Goal: Task Accomplishment & Management: Use online tool/utility

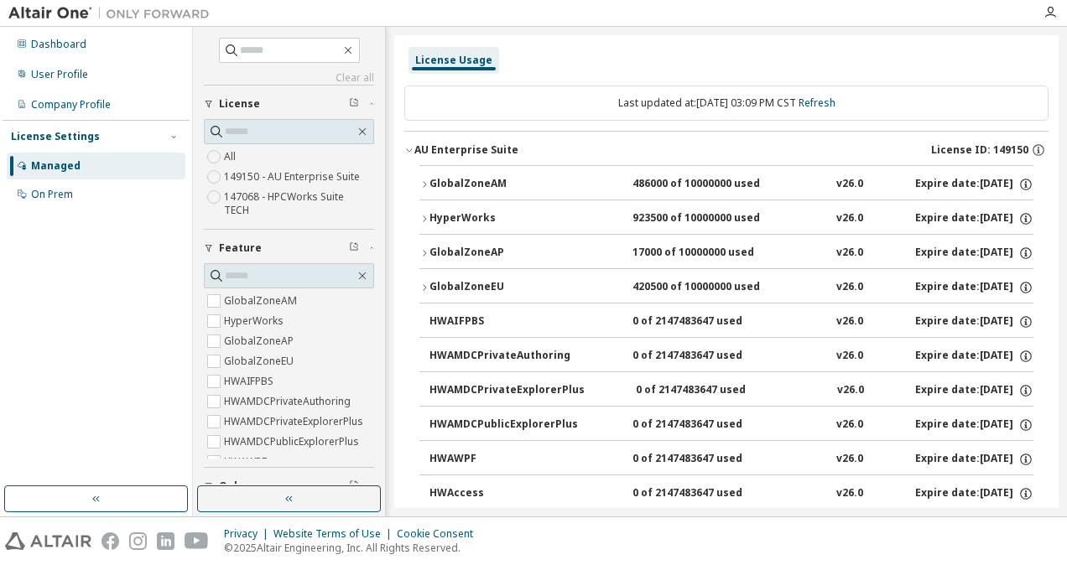
scroll to position [10459, 0]
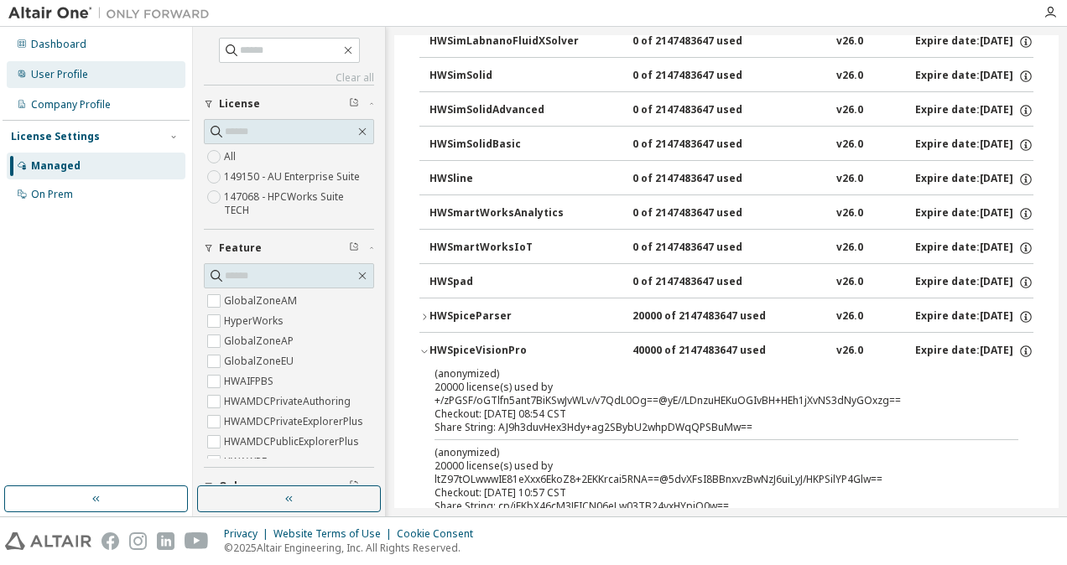
click at [79, 77] on div "User Profile" at bounding box center [59, 74] width 57 height 13
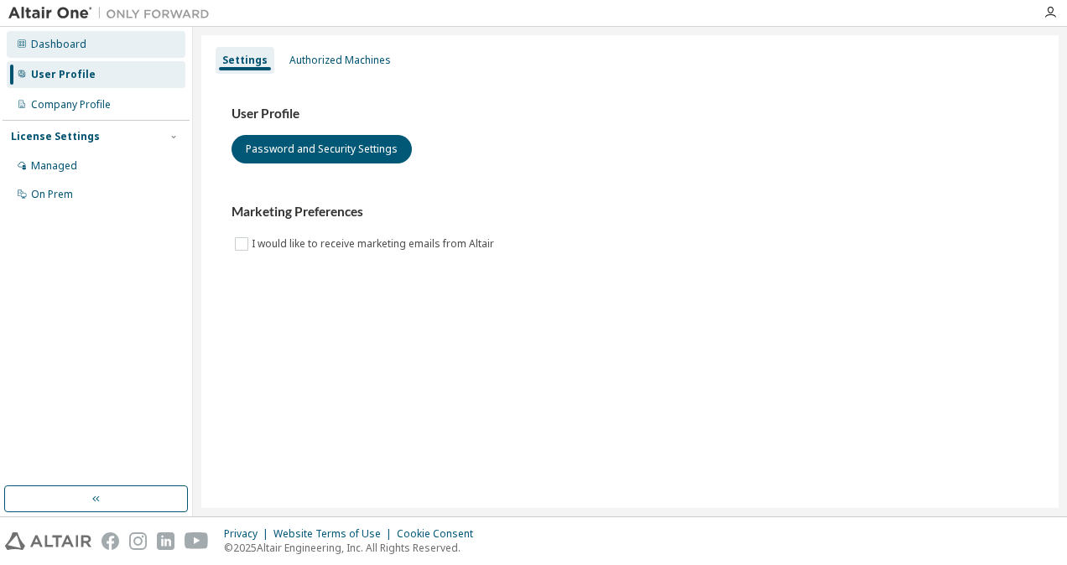
click at [45, 44] on div "Dashboard" at bounding box center [58, 44] width 55 height 13
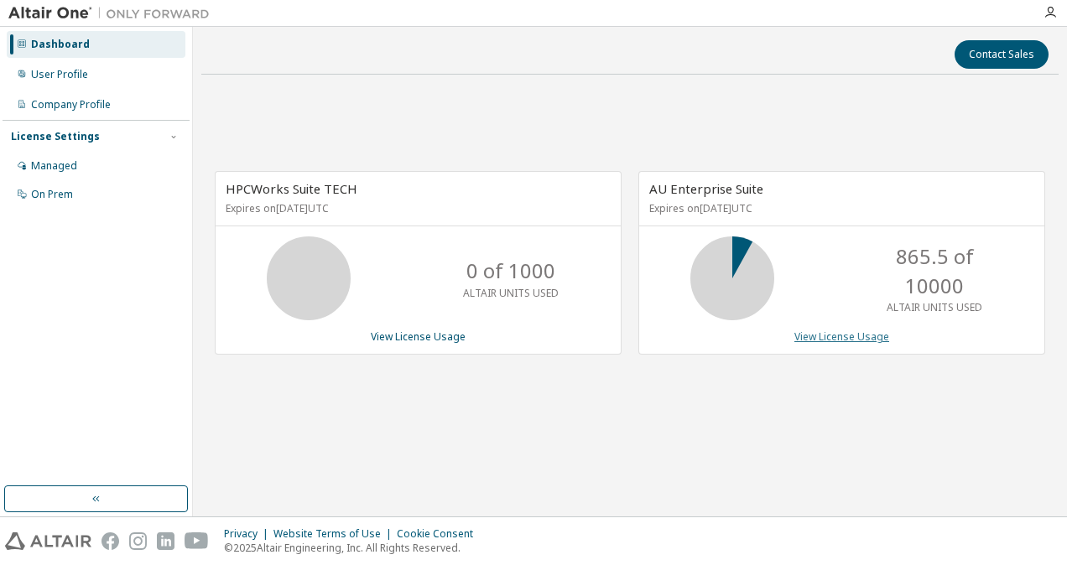
click at [835, 333] on link "View License Usage" at bounding box center [841, 337] width 95 height 14
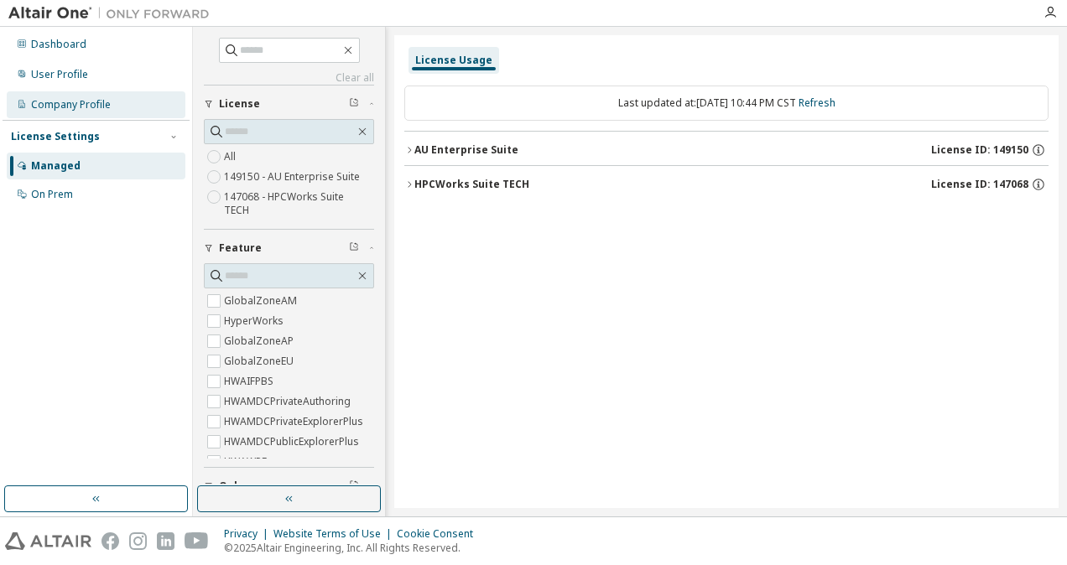
click at [95, 113] on div "Company Profile" at bounding box center [96, 104] width 179 height 27
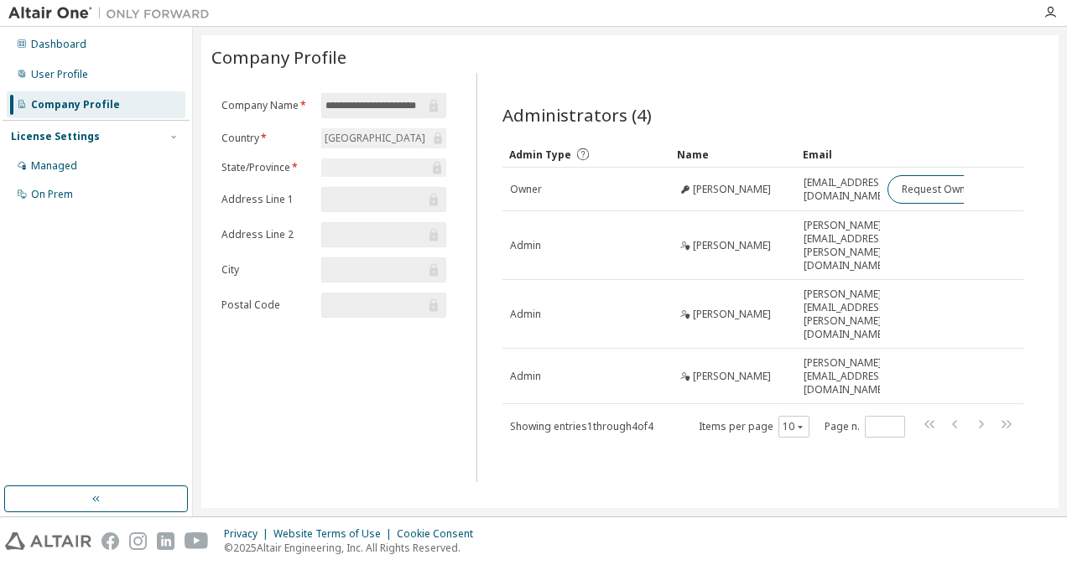
click at [89, 99] on div "Company Profile" at bounding box center [75, 104] width 89 height 13
click at [74, 81] on div "User Profile" at bounding box center [59, 74] width 57 height 13
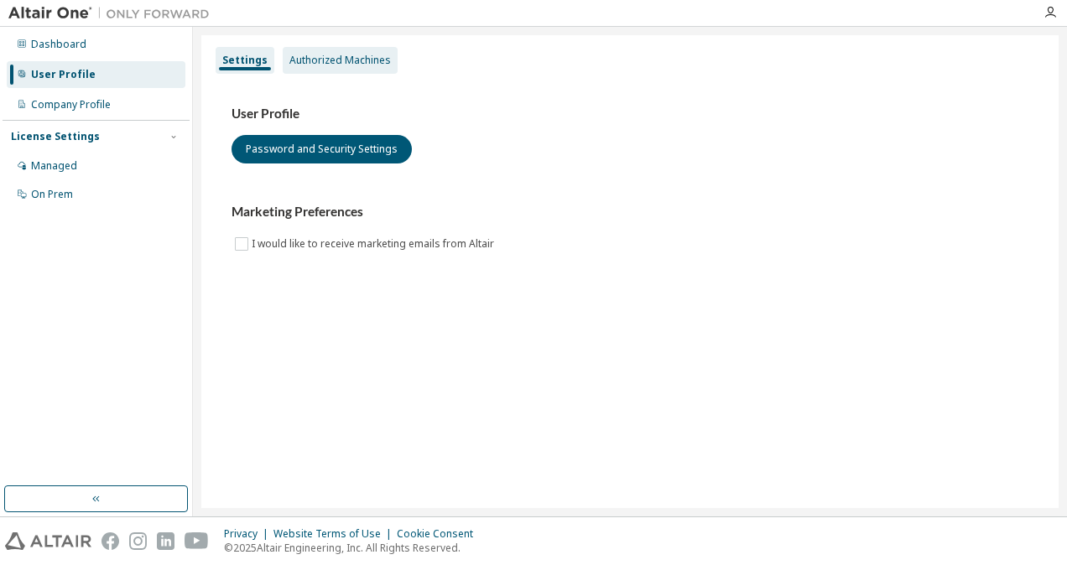
click at [356, 52] on div "Authorized Machines" at bounding box center [340, 60] width 115 height 27
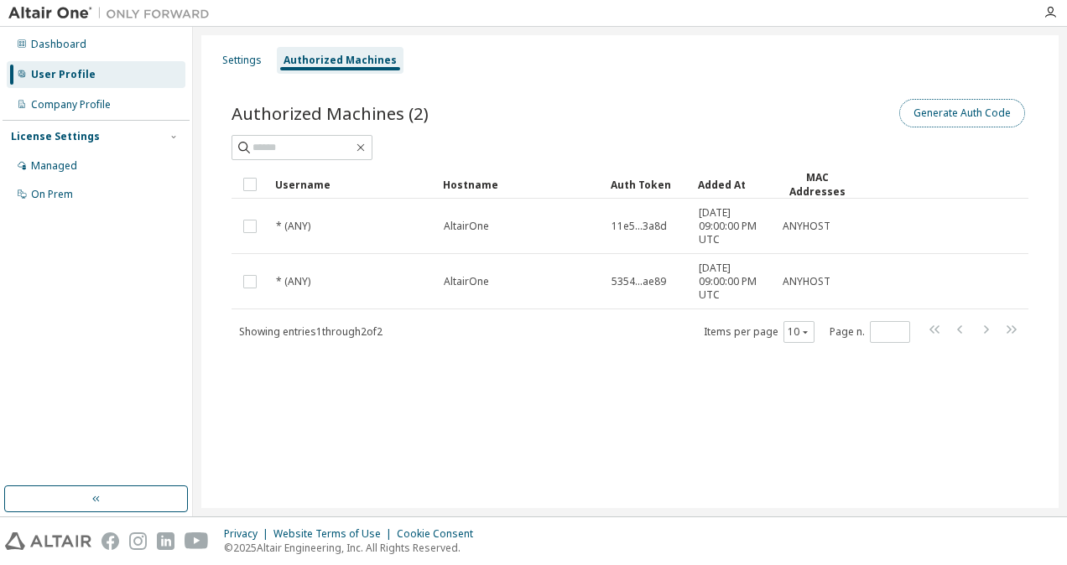
click at [951, 100] on button "Generate Auth Code" at bounding box center [962, 113] width 126 height 29
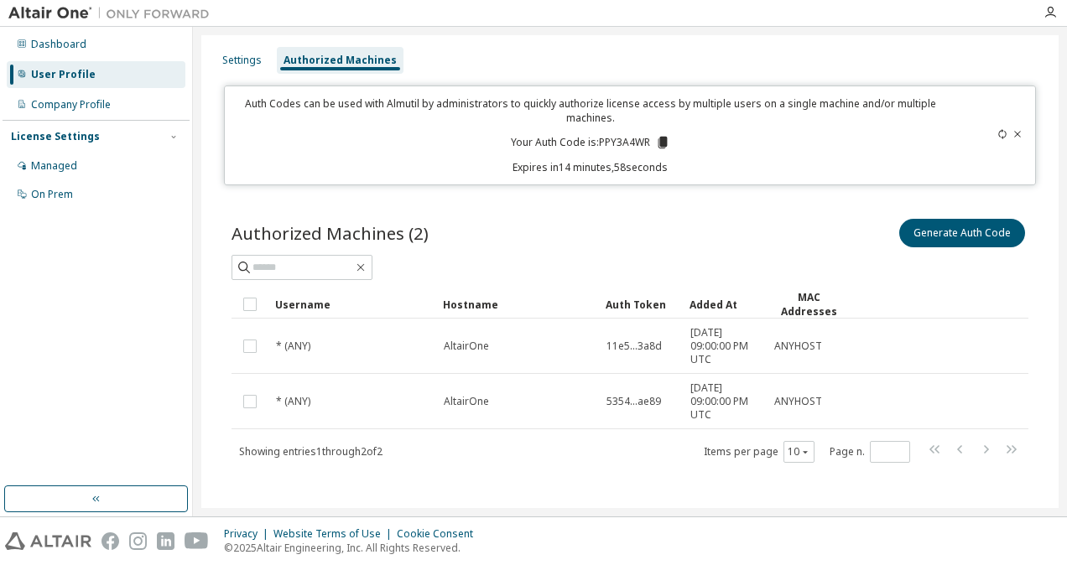
click at [609, 138] on p "Your Auth Code is: PPY3A4WR" at bounding box center [590, 142] width 159 height 15
copy p "PPY3A4WR"
click at [663, 142] on icon at bounding box center [662, 143] width 9 height 12
